Goal: Information Seeking & Learning: Understand process/instructions

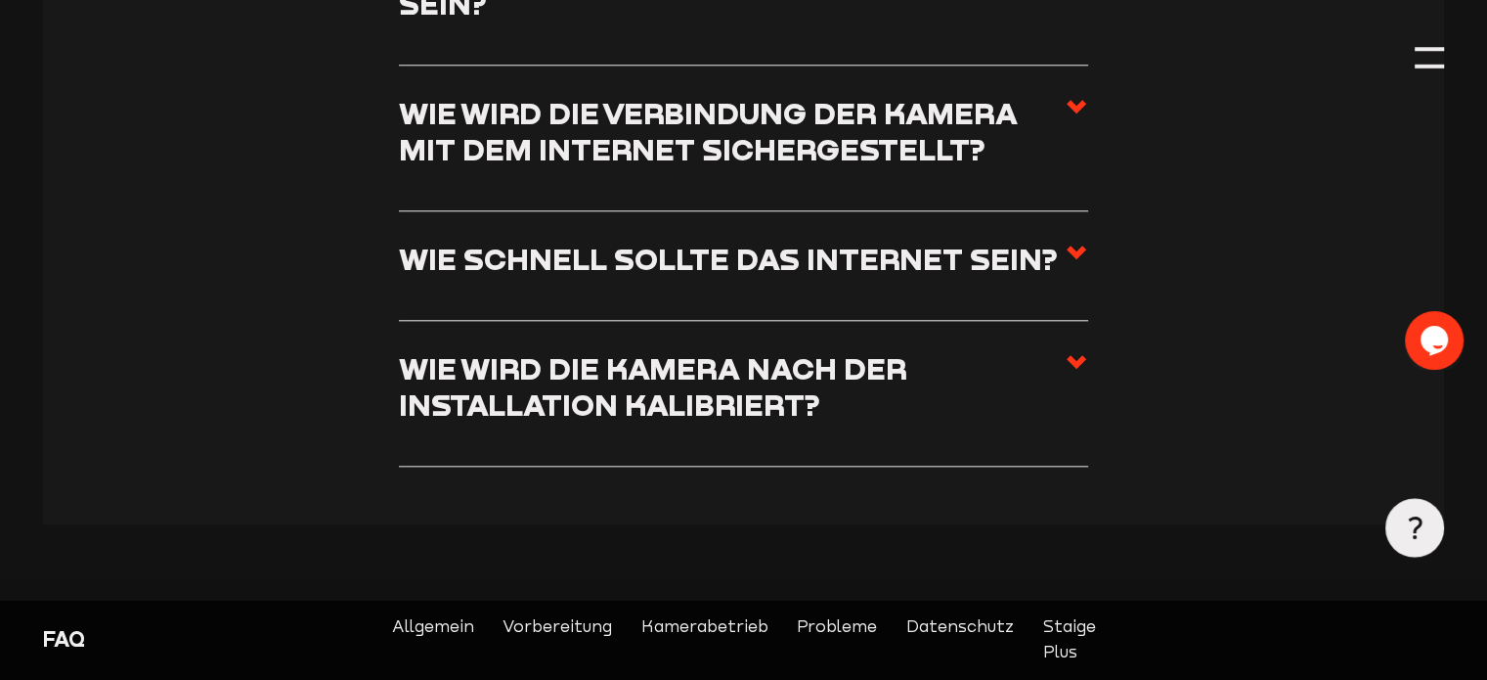
scroll to position [2066, 0]
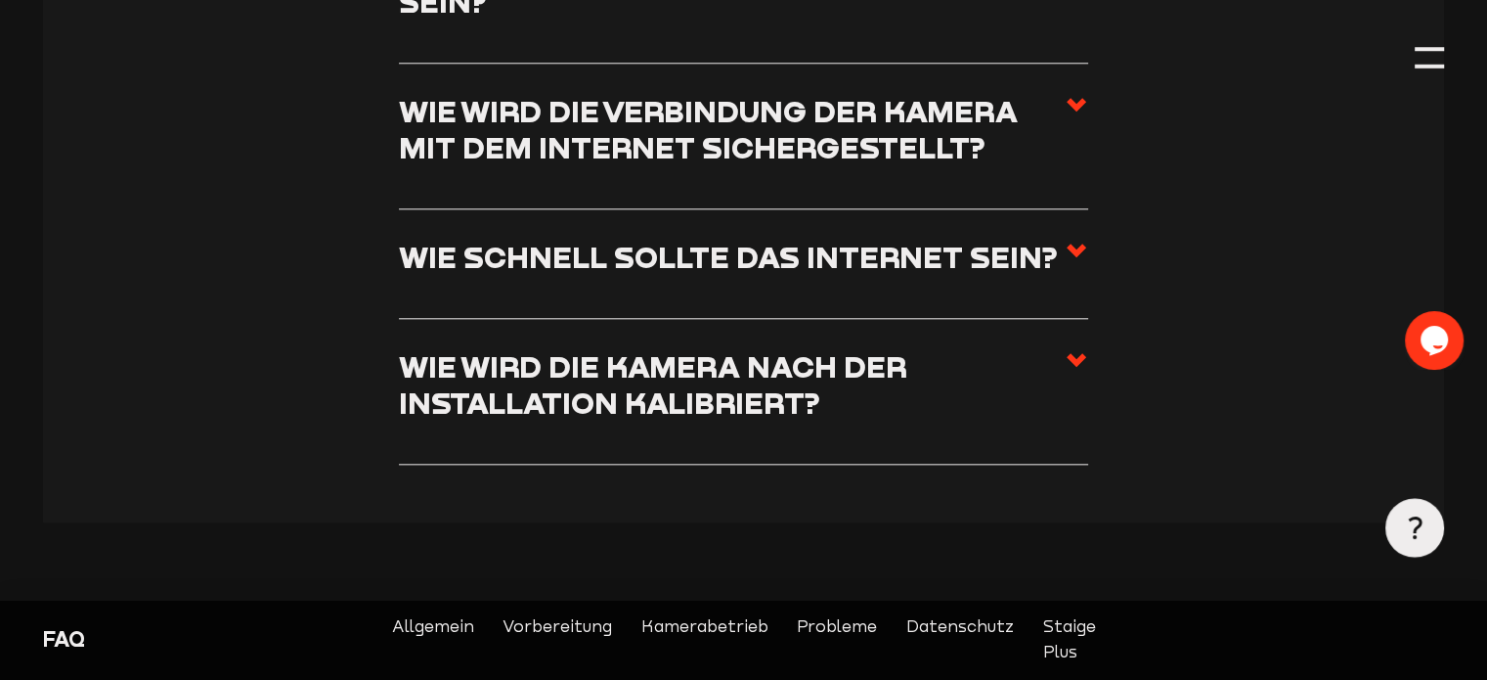
click at [1074, 106] on use at bounding box center [1077, 105] width 20 height 14
click at [0, 0] on input "Wie wird die Verbindung der Kamera mit dem Internet sichergestellt?" at bounding box center [0, 0] width 0 height 0
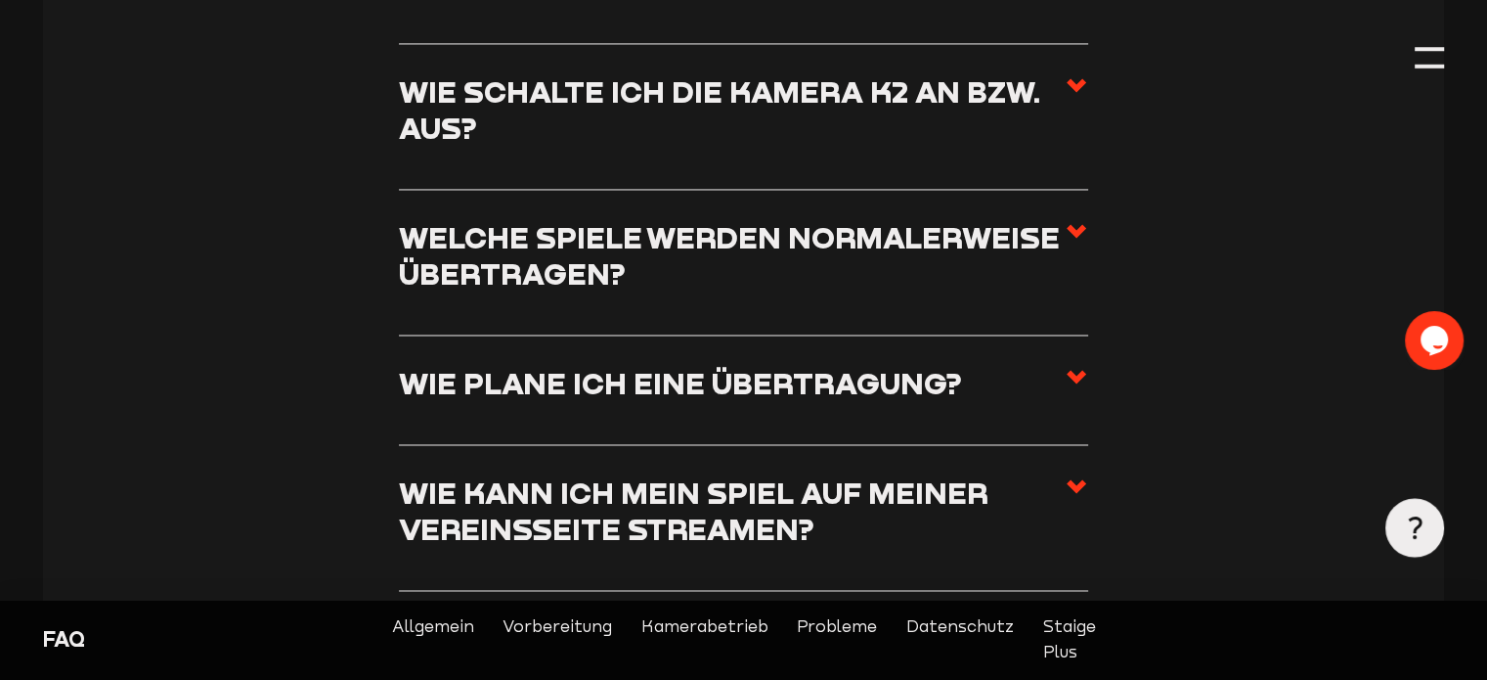
scroll to position [3126, 0]
click at [630, 492] on h3 "Wie kann ich mein Spiel auf meiner Vereinsseite streamen?" at bounding box center [732, 509] width 666 height 72
click at [0, 0] on input "Wie kann ich mein Spiel auf meiner Vereinsseite streamen?" at bounding box center [0, 0] width 0 height 0
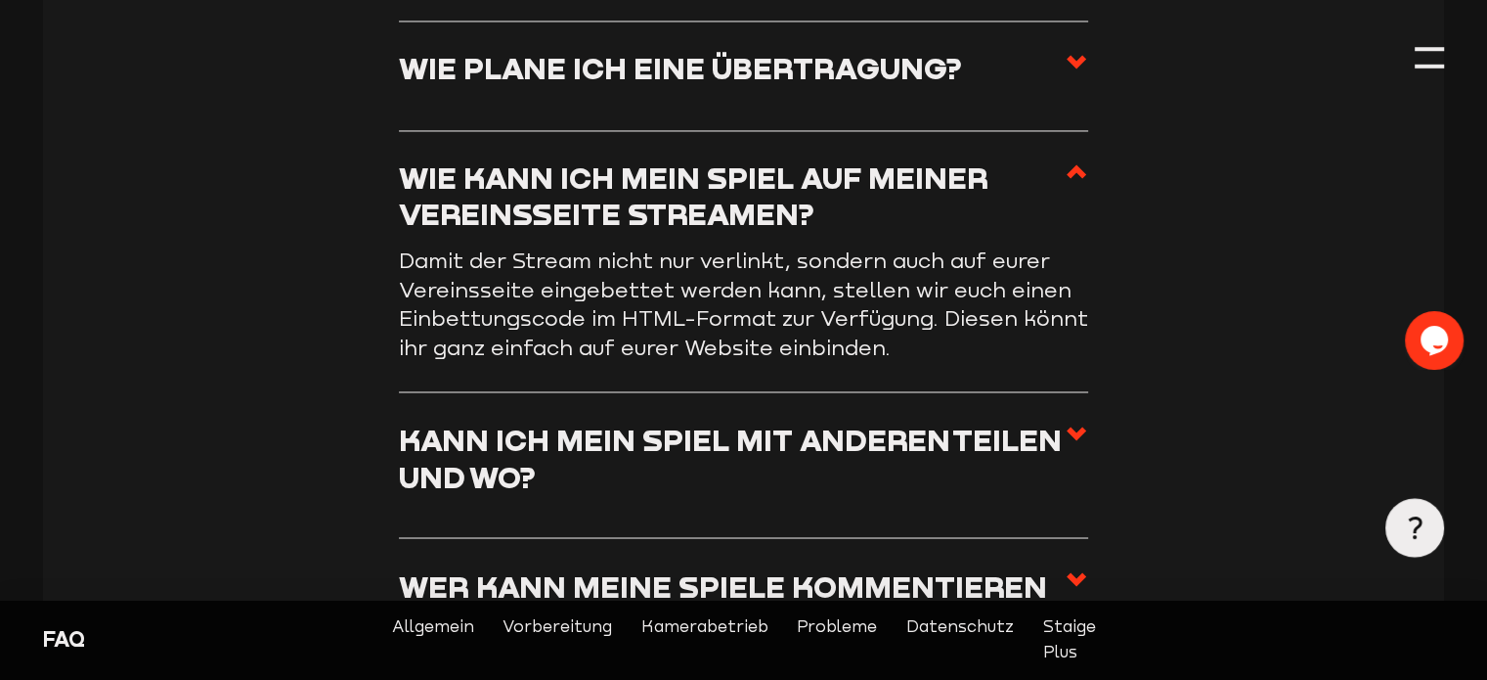
scroll to position [3282, 0]
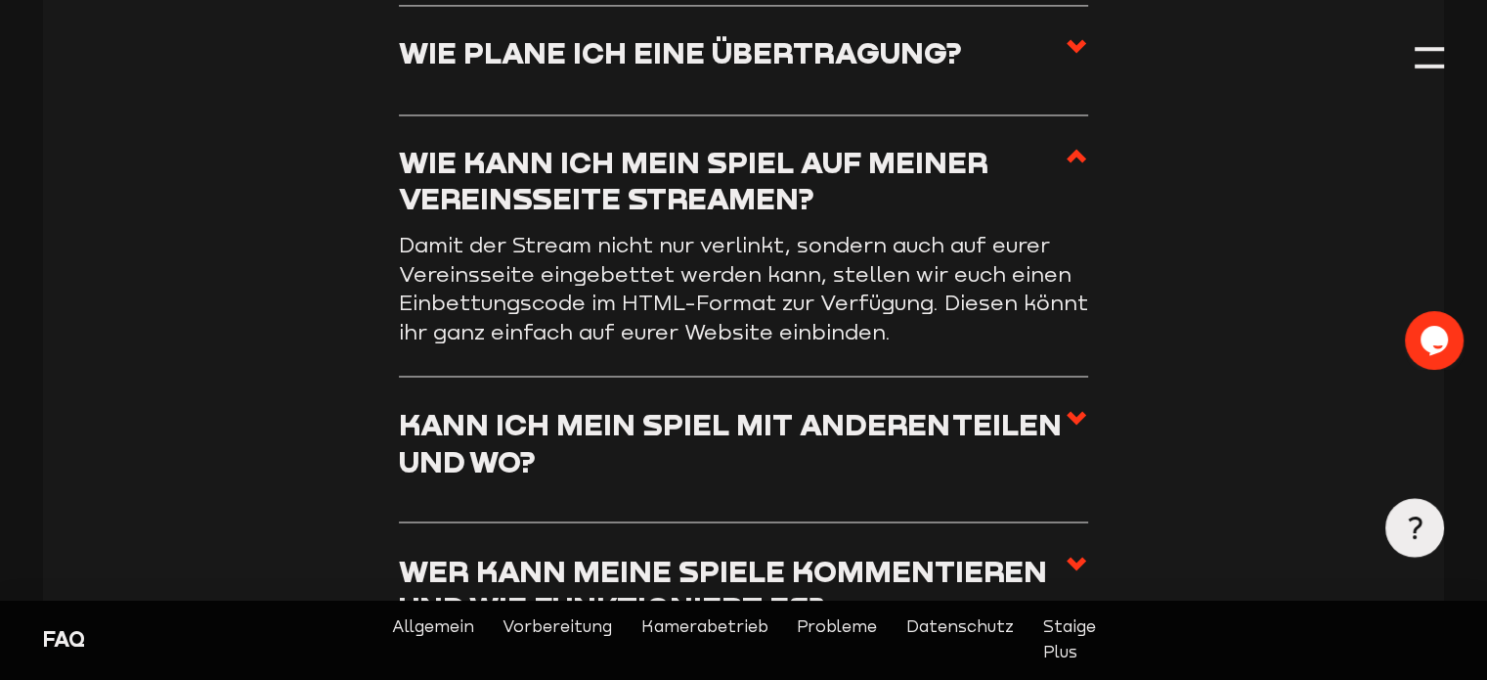
click at [901, 70] on h3 "Wie plane ich eine Übertragung?" at bounding box center [680, 52] width 563 height 36
click at [0, 0] on input "Wie plane ich eine Übertragung?" at bounding box center [0, 0] width 0 height 0
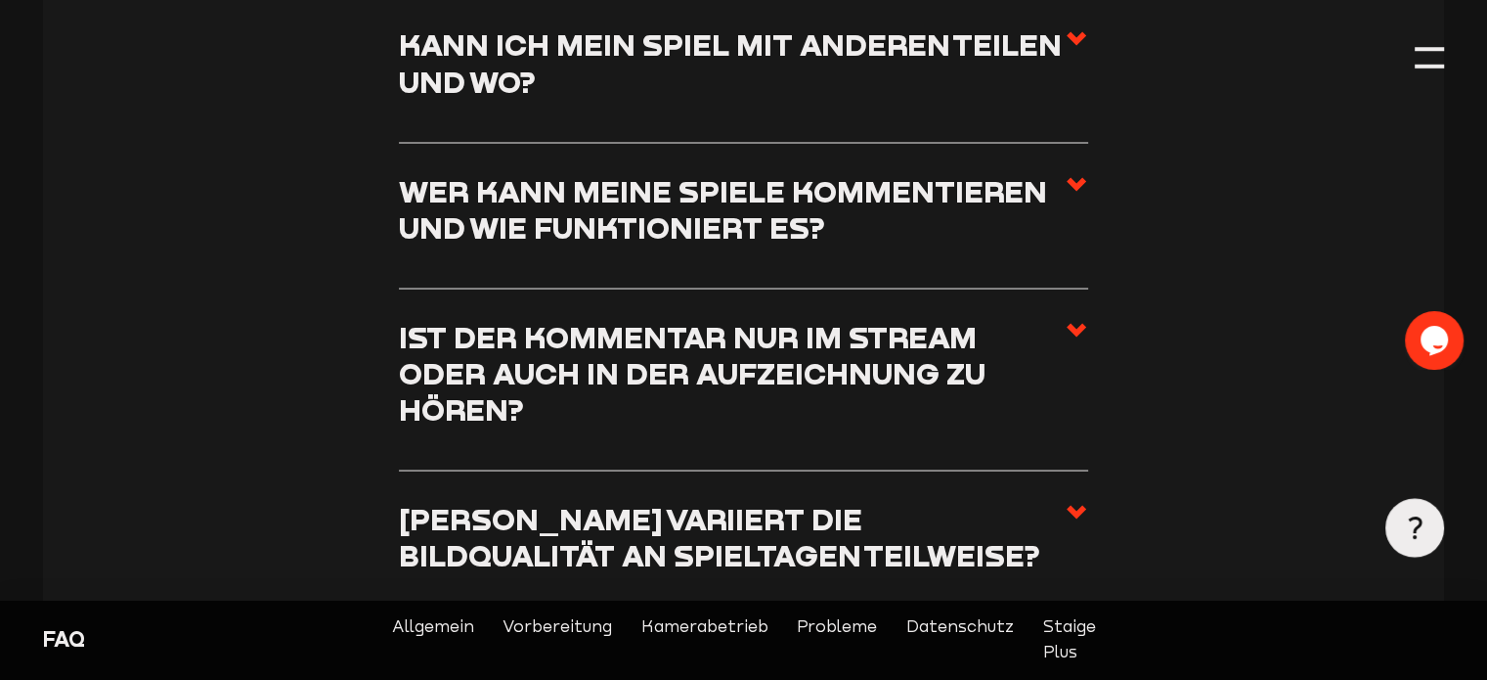
scroll to position [3633, 0]
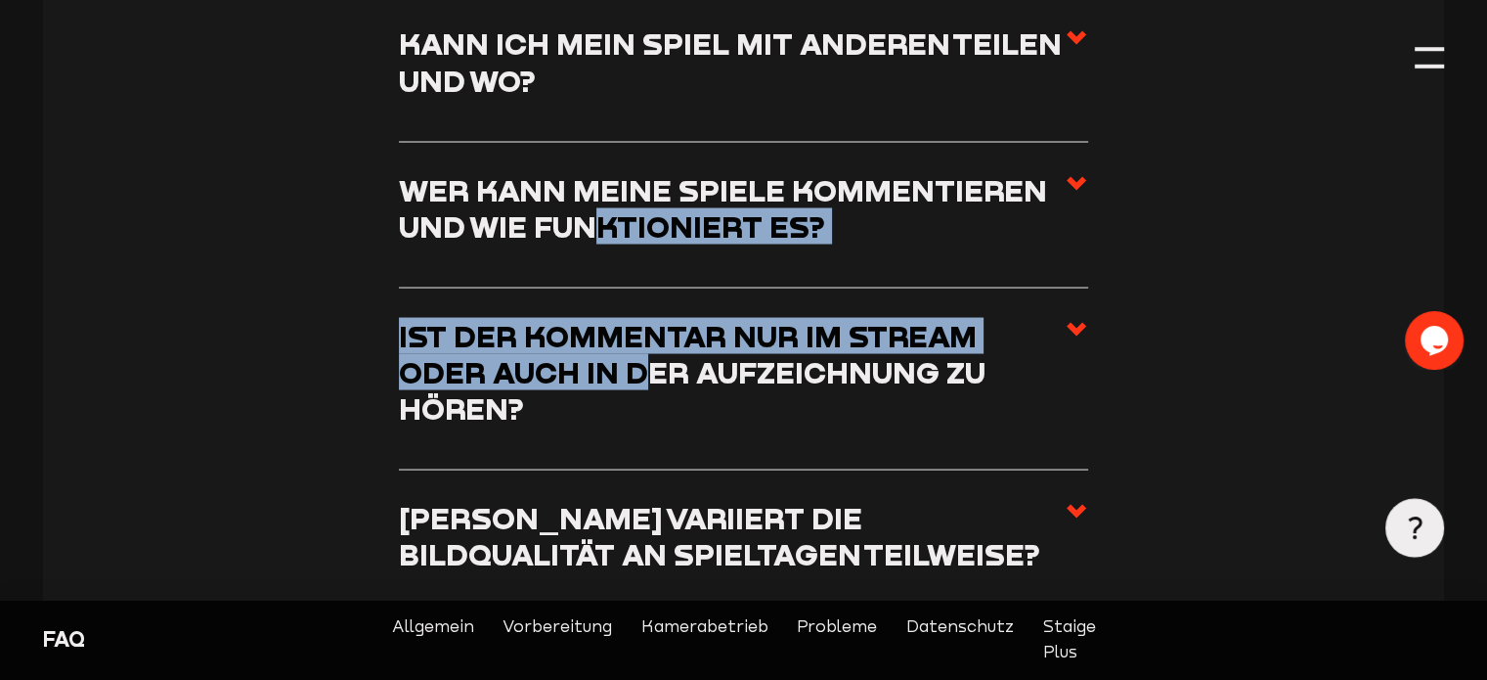
drag, startPoint x: 555, startPoint y: 409, endPoint x: 578, endPoint y: 283, distance: 128.1
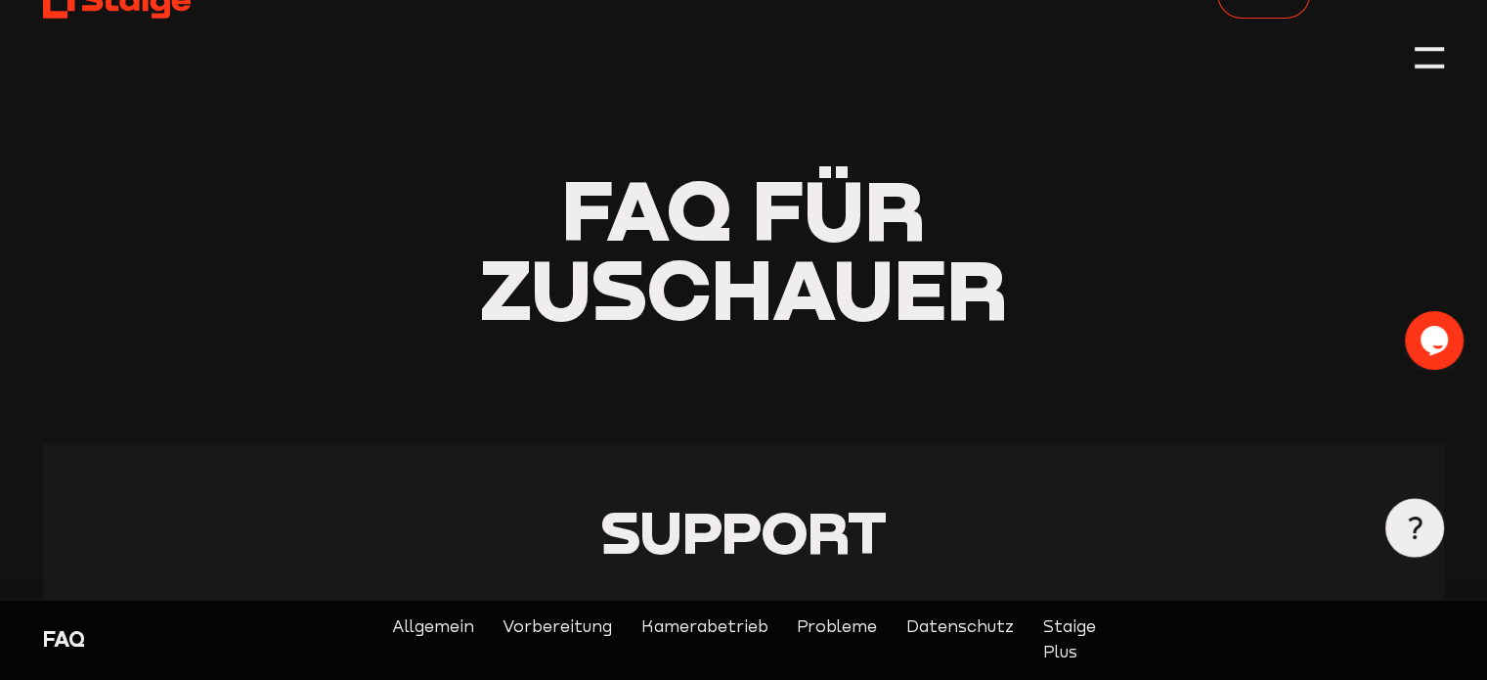
scroll to position [0, 0]
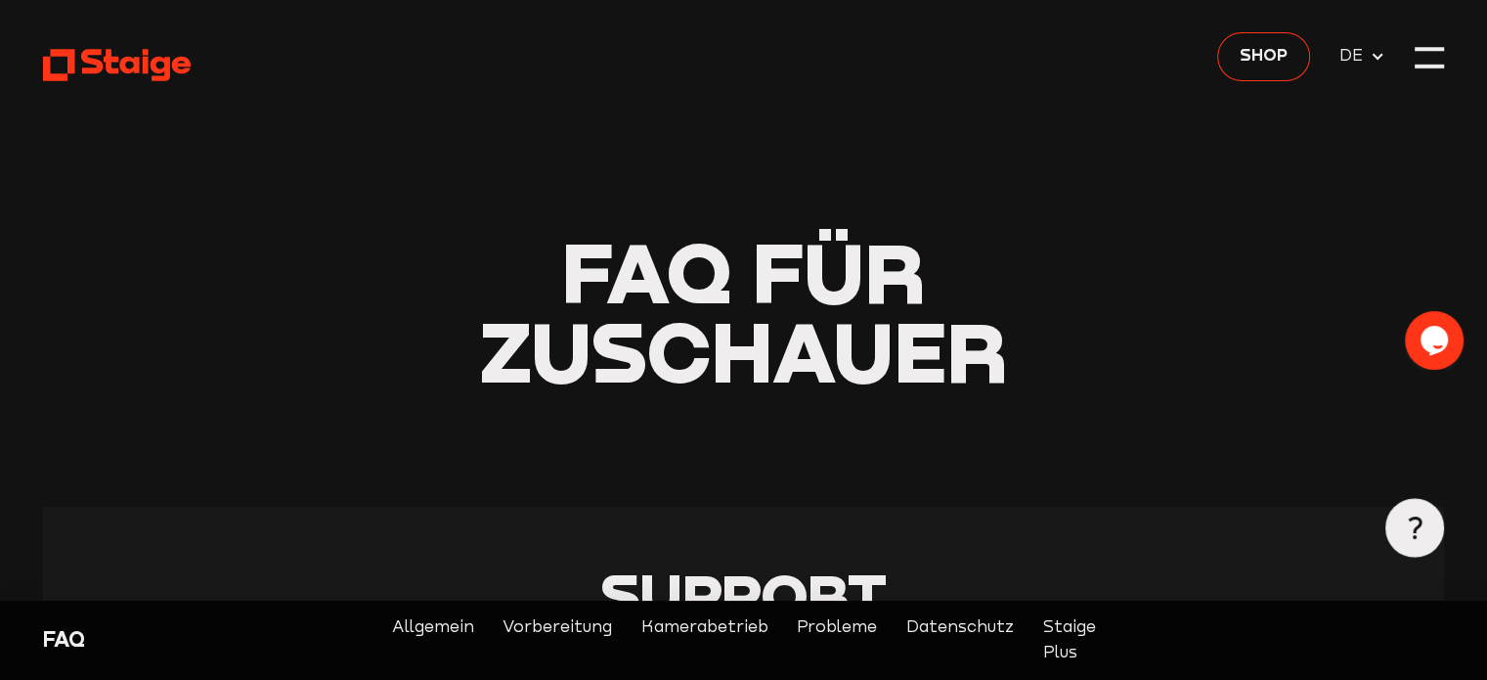
drag, startPoint x: 1451, startPoint y: -19, endPoint x: 1456, endPoint y: -27, distance: 10.1
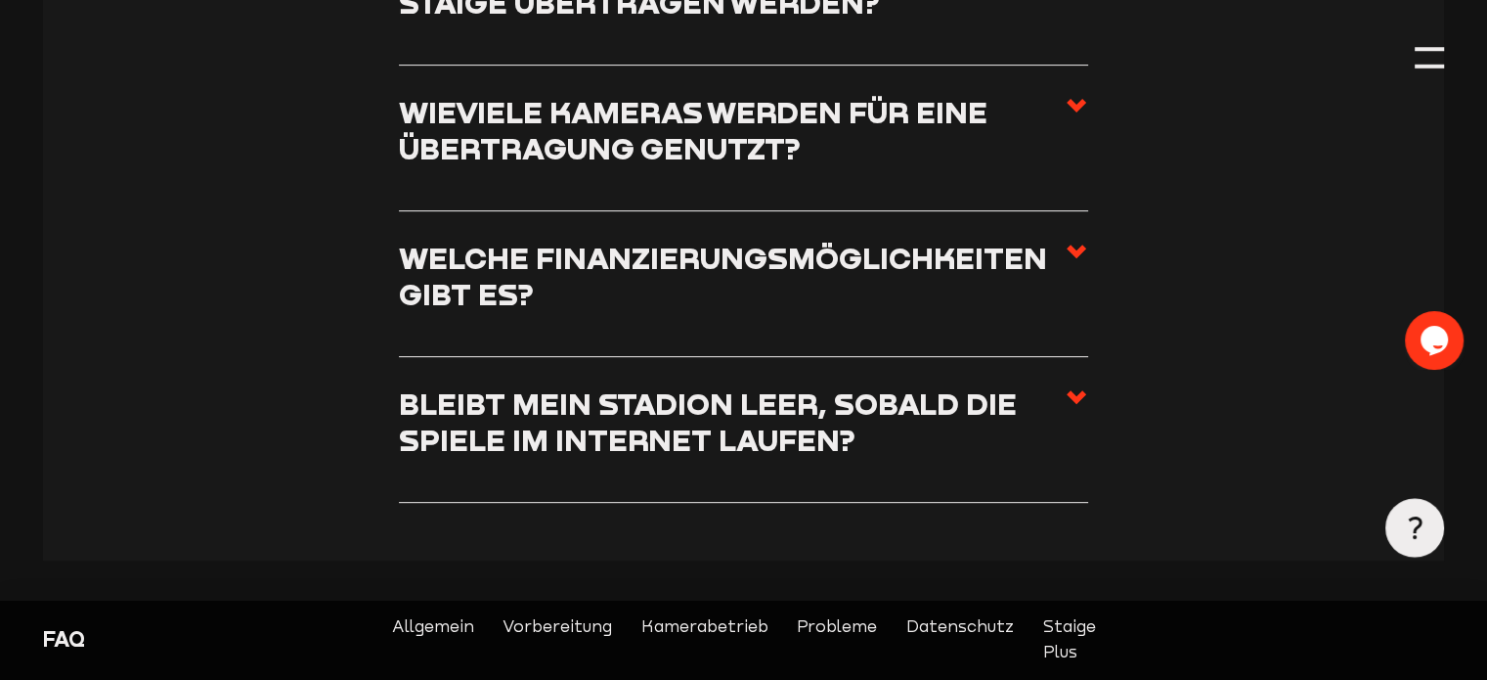
scroll to position [763, 0]
click at [894, 441] on h3 "Bleibt mein Stadion leer, sobald die Spiele im Internet laufen?" at bounding box center [732, 420] width 666 height 72
click at [0, 0] on input "Bleibt mein Stadion leer, sobald die Spiele im Internet laufen?" at bounding box center [0, 0] width 0 height 0
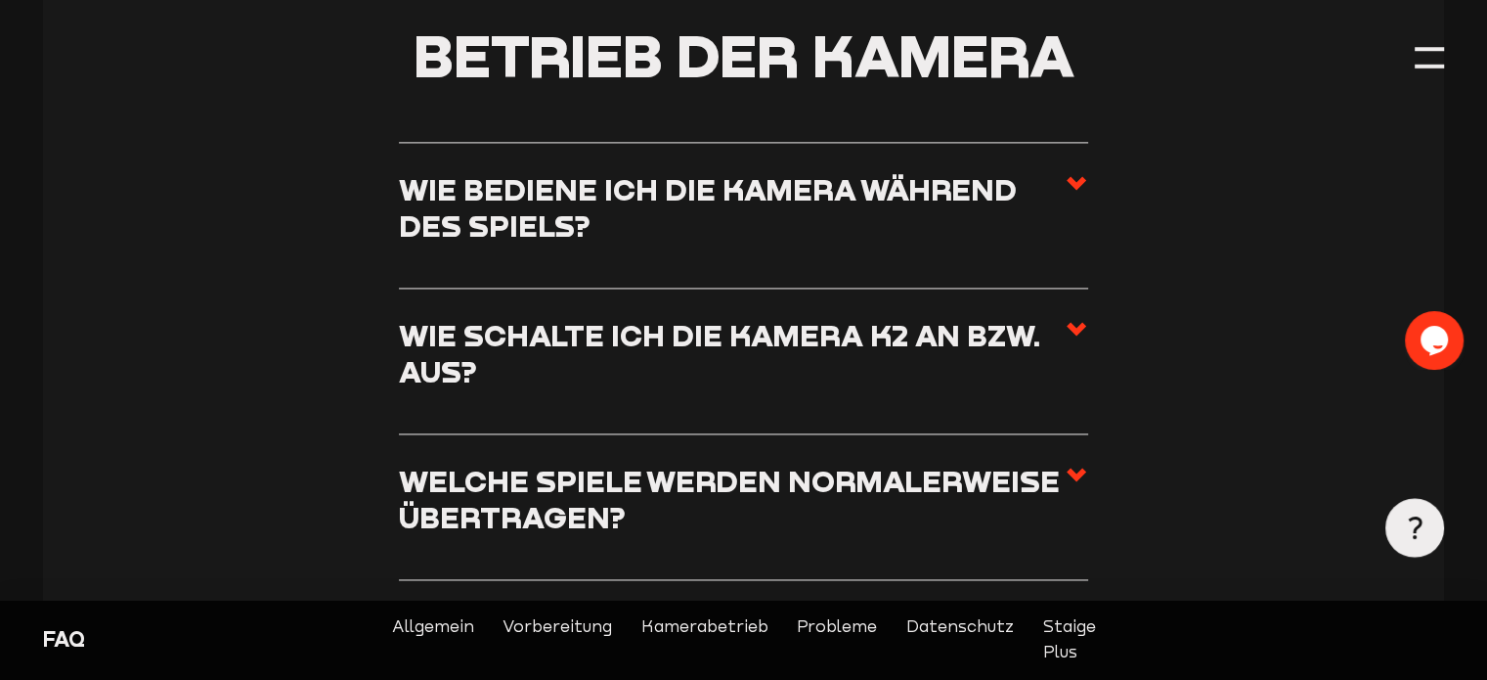
scroll to position [2854, 0]
click at [809, 170] on h3 "Wie bediene ich die Kamera während des Spiels?" at bounding box center [732, 206] width 666 height 72
click at [0, 0] on input "Wie bediene ich die Kamera während des Spiels?" at bounding box center [0, 0] width 0 height 0
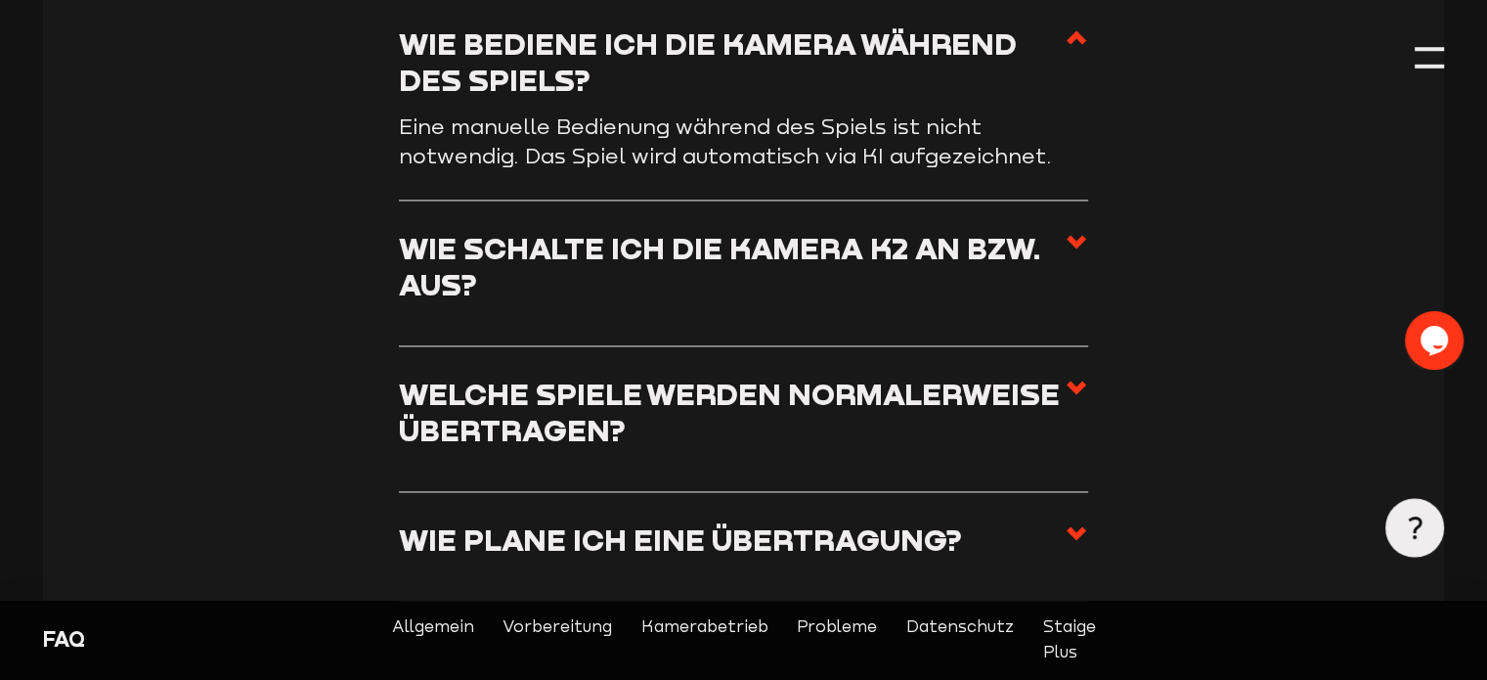
scroll to position [2737, 0]
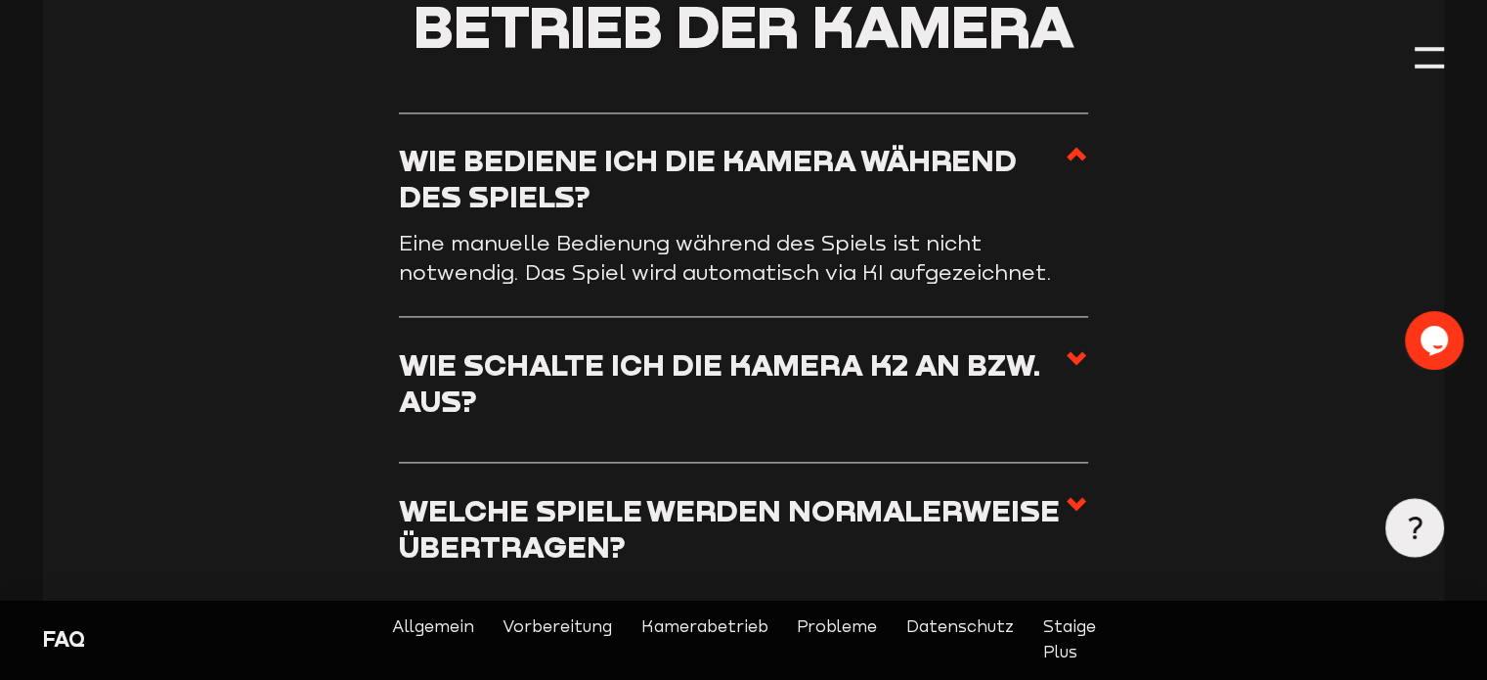
click at [771, 393] on h3 "Wie schalte ich die Kamera K2 an bzw. aus?" at bounding box center [732, 382] width 666 height 72
click at [0, 0] on input "Wie schalte ich die Kamera K2 an bzw. aus?" at bounding box center [0, 0] width 0 height 0
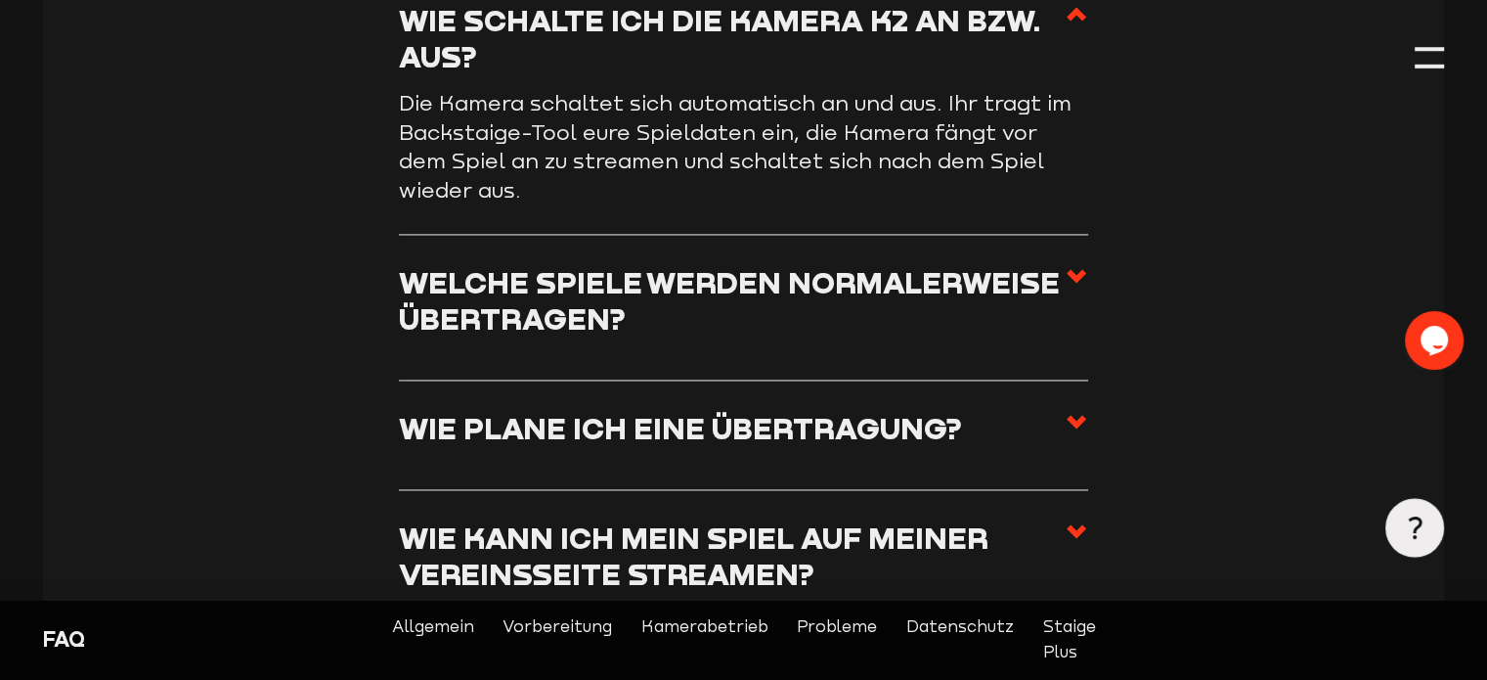
scroll to position [3026, 0]
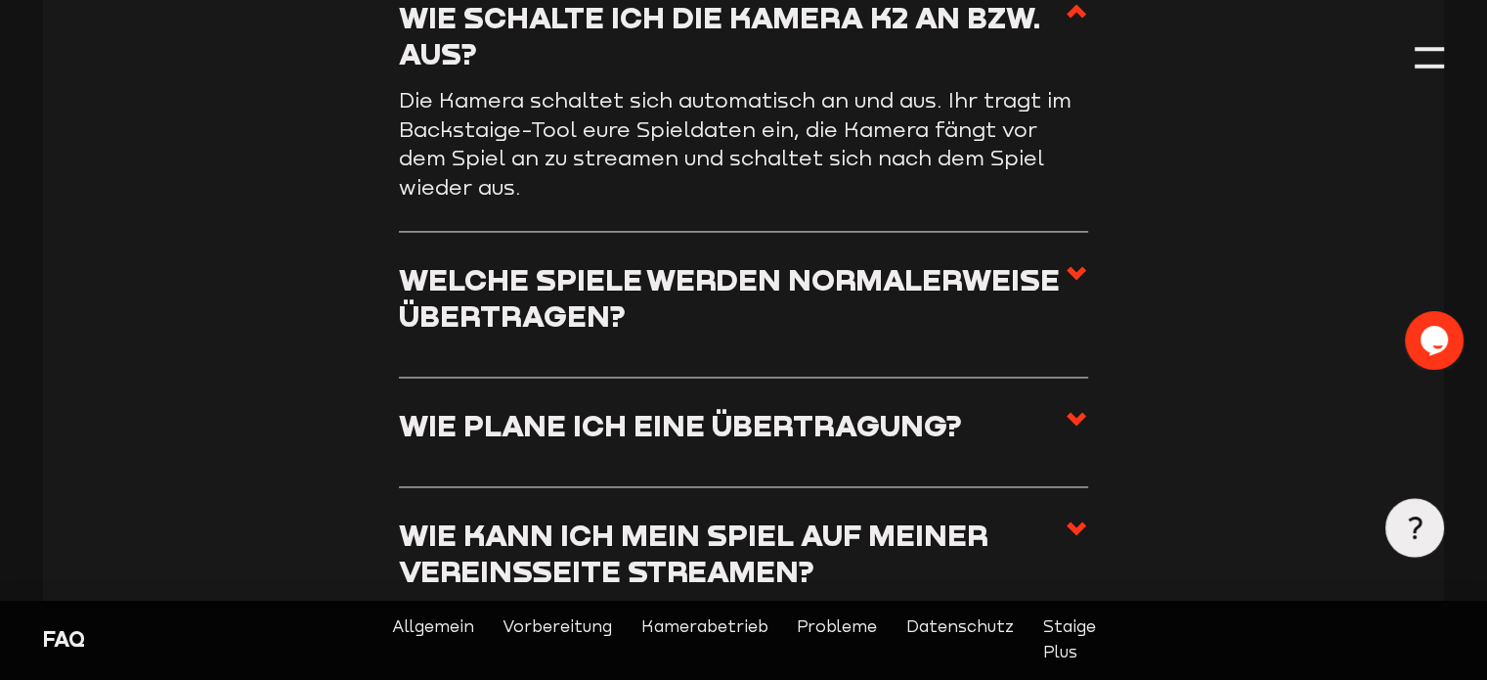
click at [775, 319] on h3 "Welche Spiele werden normalerweise übertragen?" at bounding box center [732, 297] width 666 height 72
click at [0, 0] on input "Welche Spiele werden normalerweise übertragen?" at bounding box center [0, 0] width 0 height 0
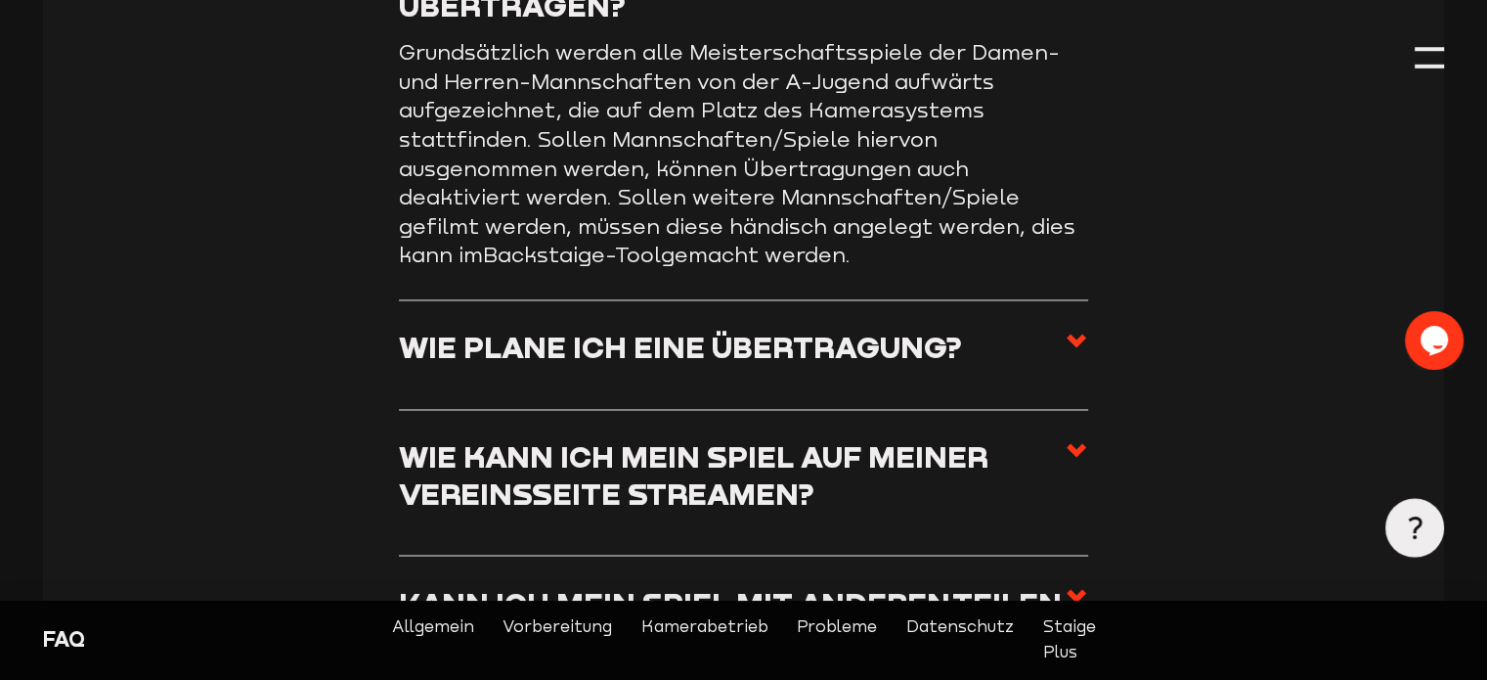
scroll to position [3220, 0]
click at [631, 351] on h3 "Wie plane ich eine Übertragung?" at bounding box center [680, 346] width 563 height 36
click at [0, 0] on input "Wie plane ich eine Übertragung?" at bounding box center [0, 0] width 0 height 0
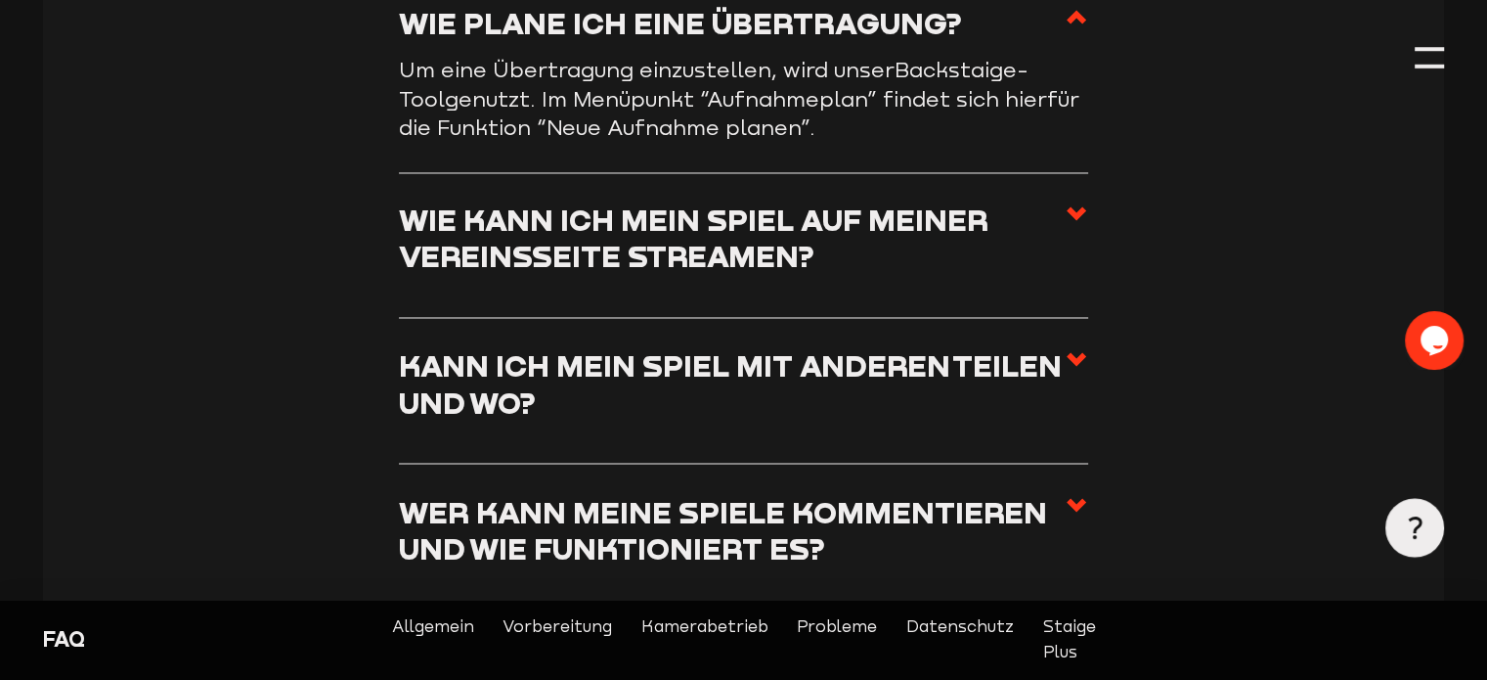
scroll to position [3348, 0]
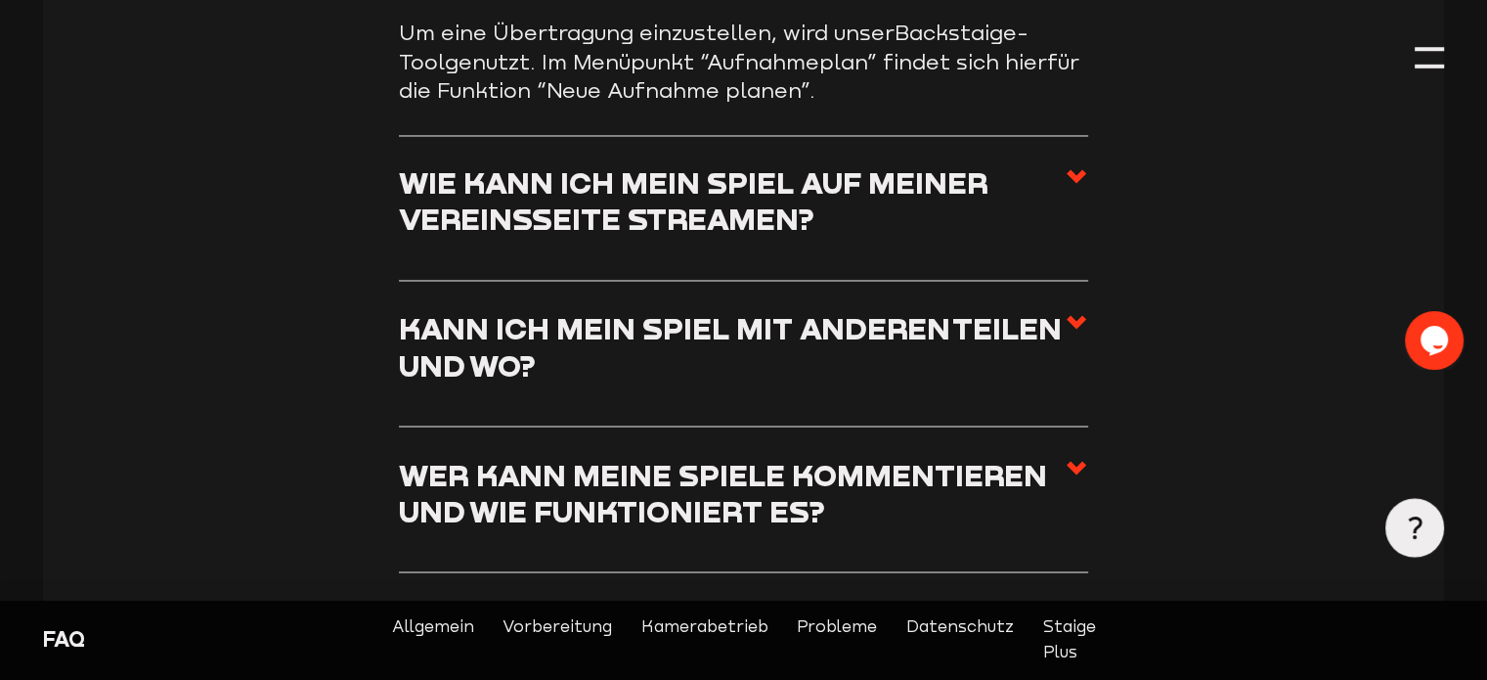
click at [744, 206] on h3 "Wie kann ich mein Spiel auf meiner Vereinsseite streamen?" at bounding box center [732, 200] width 666 height 72
click at [0, 0] on input "Wie kann ich mein Spiel auf meiner Vereinsseite streamen?" at bounding box center [0, 0] width 0 height 0
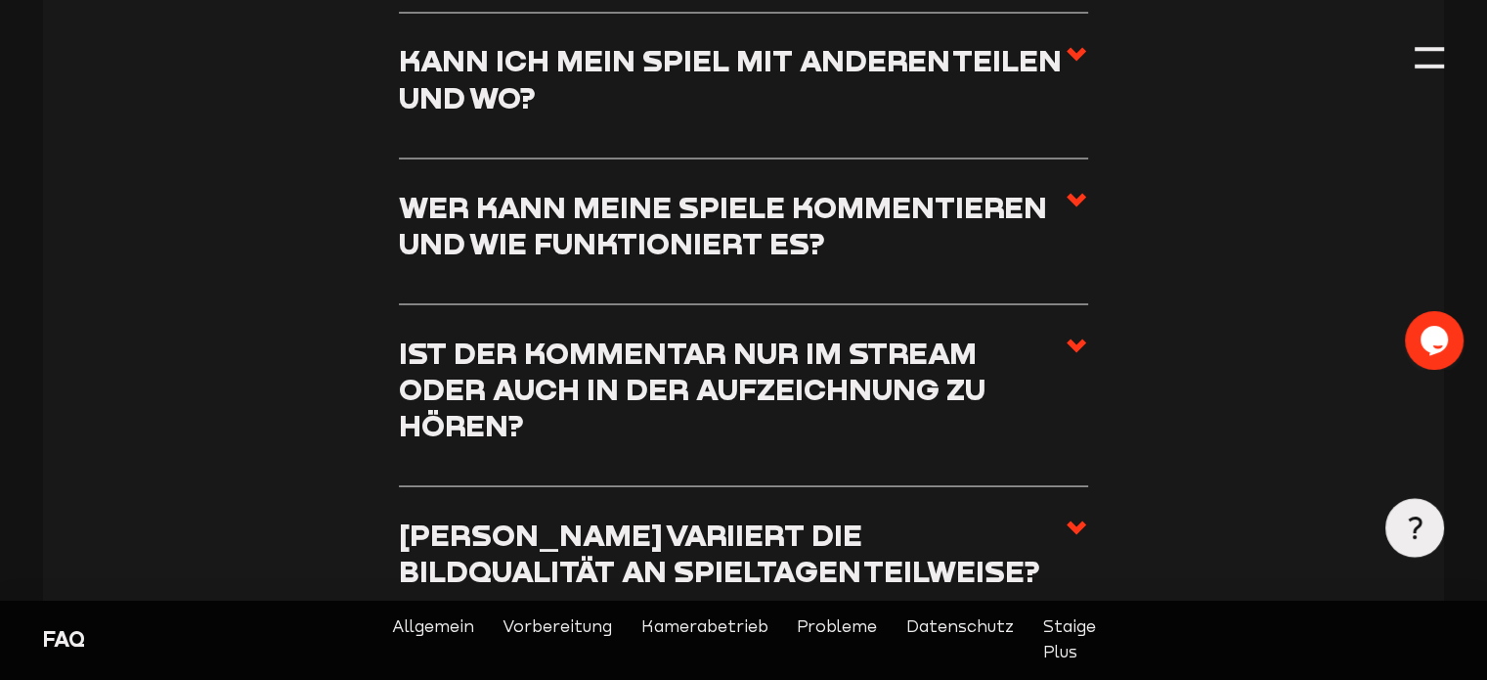
scroll to position [3646, 0]
